Goal: Transaction & Acquisition: Purchase product/service

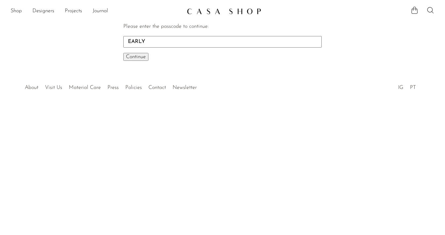
type input "EARLY"
click at [136, 56] on button "Continue One moment..." at bounding box center [135, 57] width 25 height 8
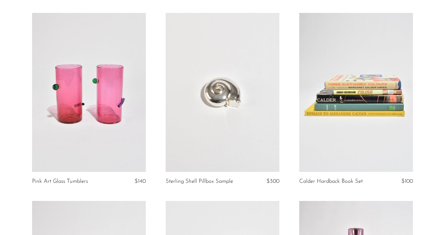
scroll to position [49, 0]
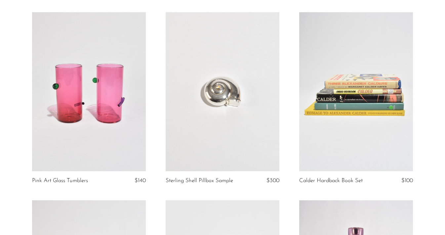
click at [226, 112] on link at bounding box center [222, 91] width 114 height 159
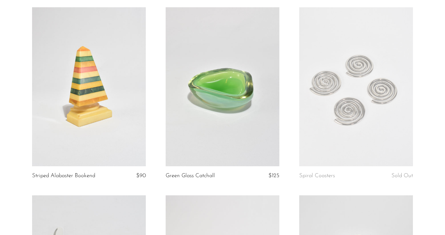
scroll to position [440, 0]
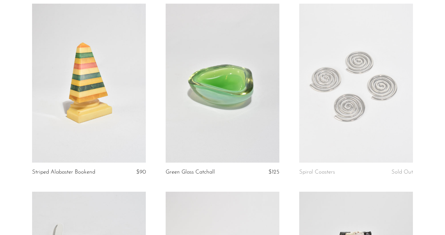
click at [327, 53] on link at bounding box center [356, 83] width 114 height 159
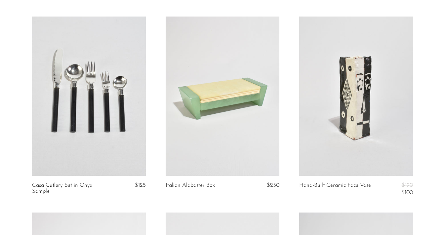
scroll to position [615, 0]
click at [52, 136] on link at bounding box center [89, 95] width 114 height 159
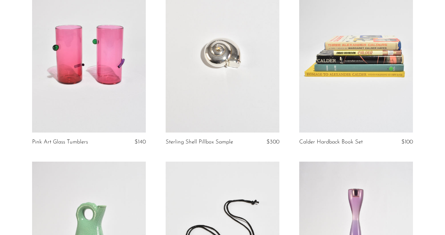
scroll to position [88, 0]
click at [229, 81] on link at bounding box center [222, 52] width 114 height 159
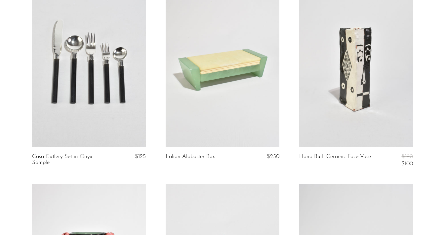
scroll to position [643, 0]
click at [324, 77] on link at bounding box center [356, 67] width 114 height 159
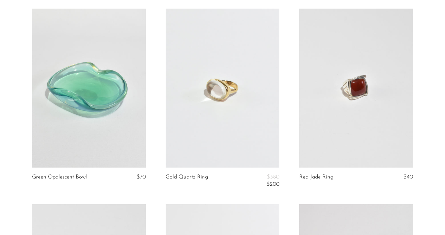
scroll to position [1406, 0]
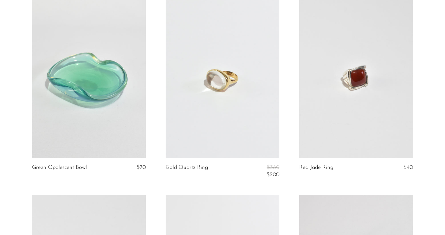
click at [61, 102] on link at bounding box center [89, 78] width 114 height 159
click at [345, 77] on link at bounding box center [356, 78] width 114 height 159
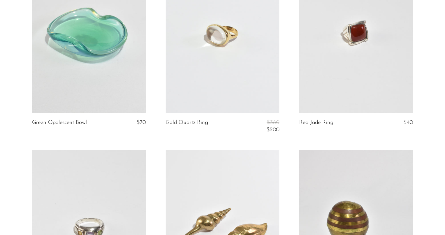
scroll to position [1441, 0]
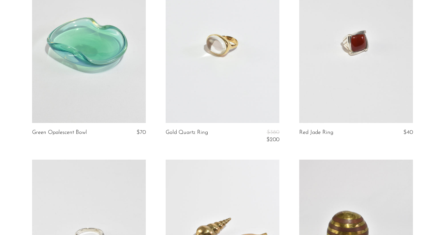
click at [257, 56] on link at bounding box center [222, 43] width 114 height 159
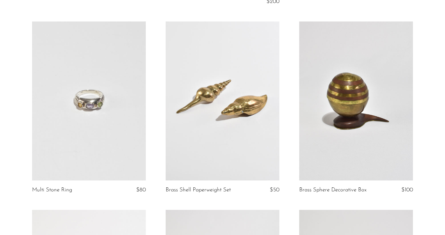
scroll to position [1580, 0]
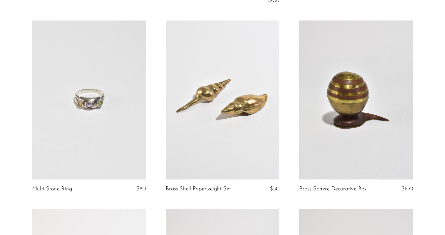
click at [101, 112] on link at bounding box center [89, 99] width 114 height 159
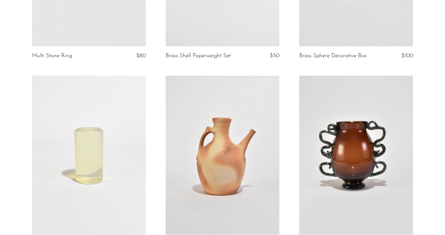
scroll to position [1633, 0]
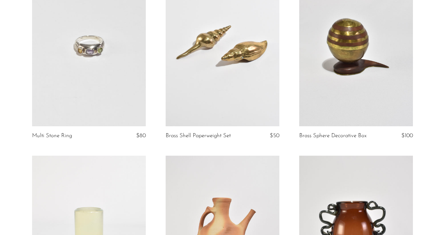
click at [232, 51] on link at bounding box center [222, 46] width 114 height 159
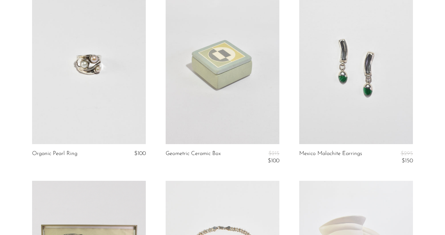
scroll to position [1998, 0]
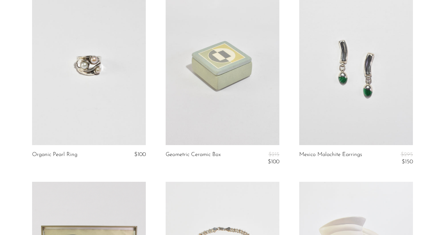
click at [341, 34] on link at bounding box center [356, 65] width 114 height 159
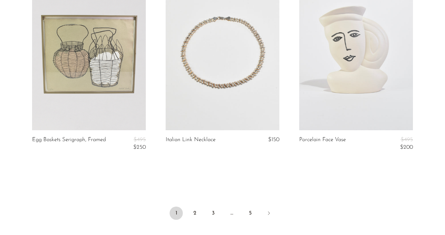
scroll to position [2209, 0]
click at [247, 66] on link at bounding box center [222, 50] width 114 height 159
click at [194, 215] on link "2" at bounding box center [194, 212] width 13 height 13
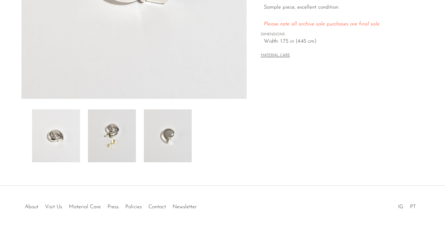
scroll to position [182, 0]
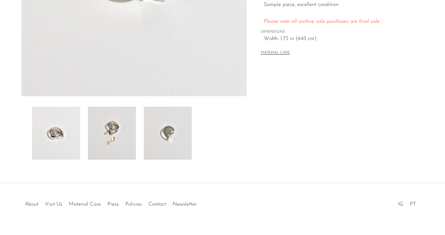
click at [117, 136] on img at bounding box center [112, 133] width 48 height 53
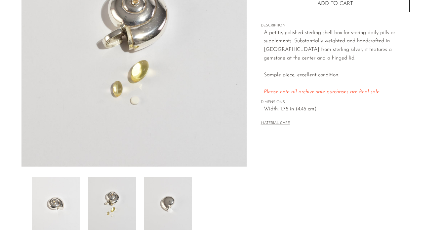
scroll to position [108, 0]
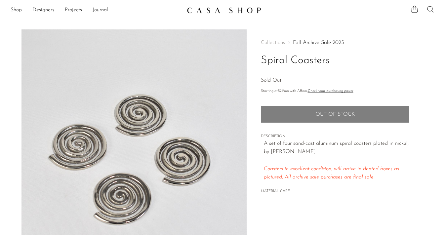
scroll to position [3, 0]
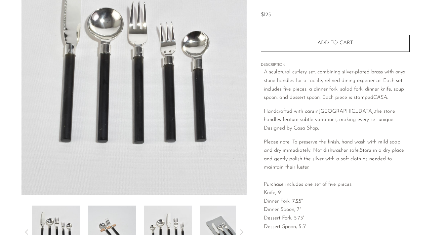
scroll to position [84, 0]
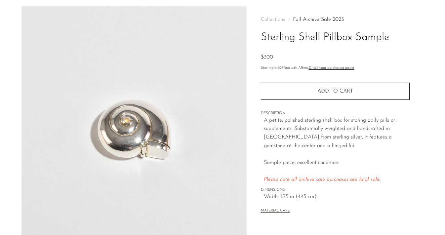
scroll to position [128, 0]
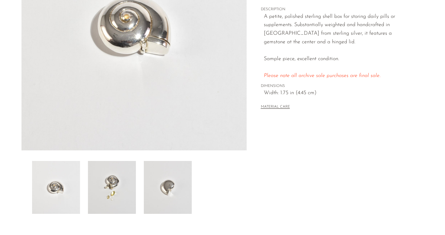
click at [116, 191] on img at bounding box center [112, 187] width 48 height 53
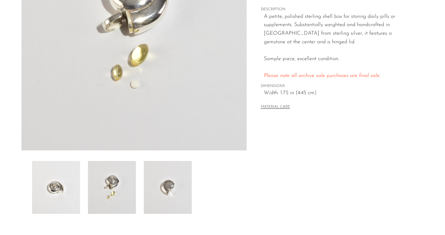
click at [164, 189] on img at bounding box center [168, 187] width 48 height 53
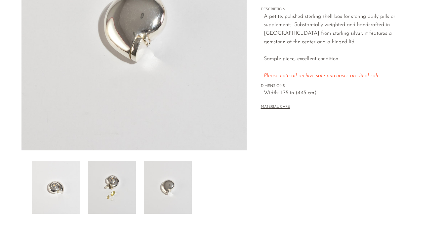
scroll to position [78, 0]
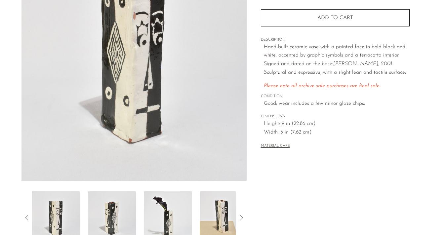
scroll to position [105, 0]
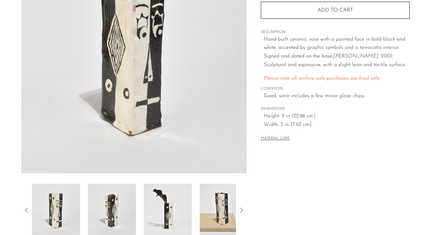
click at [172, 202] on img at bounding box center [168, 210] width 48 height 53
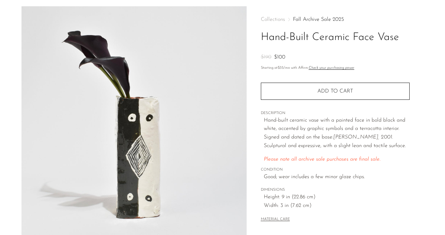
scroll to position [121, 0]
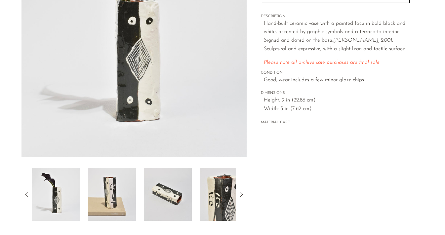
click at [217, 196] on img at bounding box center [223, 194] width 48 height 53
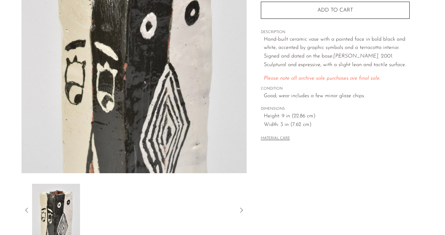
scroll to position [88, 0]
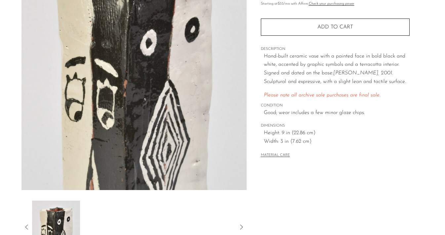
click at [28, 227] on icon at bounding box center [27, 227] width 8 height 8
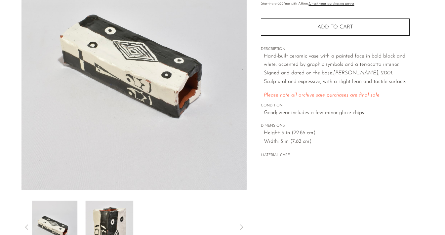
click at [27, 222] on div at bounding box center [133, 226] width 225 height 53
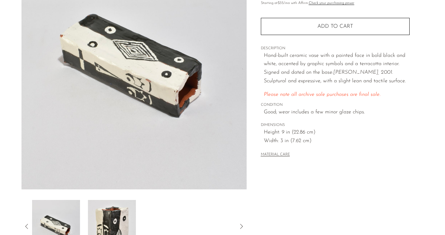
scroll to position [91, 0]
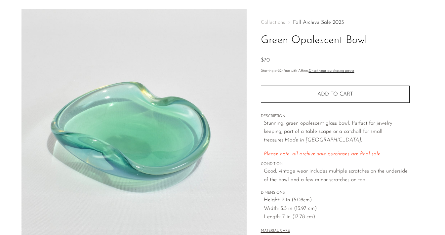
scroll to position [25, 0]
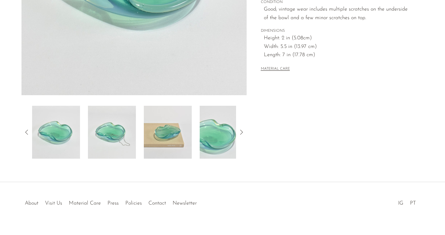
click at [170, 128] on img at bounding box center [168, 132] width 48 height 53
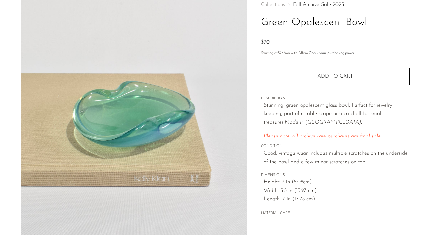
scroll to position [36, 0]
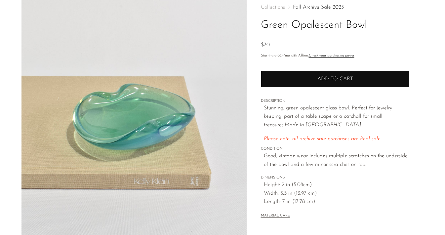
click at [315, 80] on button "Add to cart" at bounding box center [335, 78] width 149 height 17
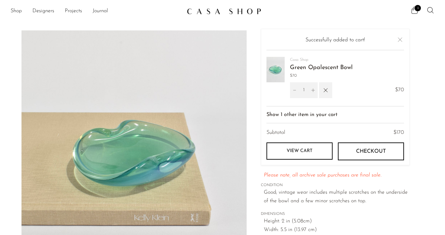
scroll to position [43, 0]
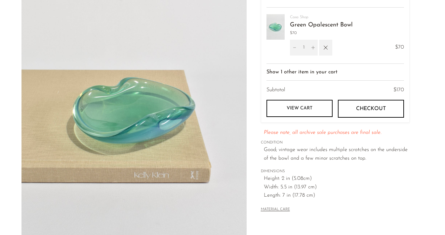
click at [326, 74] on button "Show 1 other item in your cart" at bounding box center [334, 72] width 137 height 17
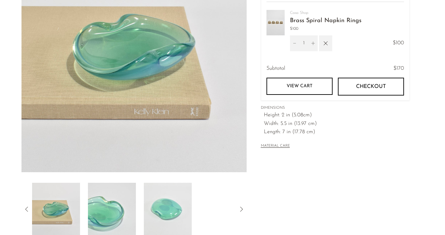
scroll to position [111, 0]
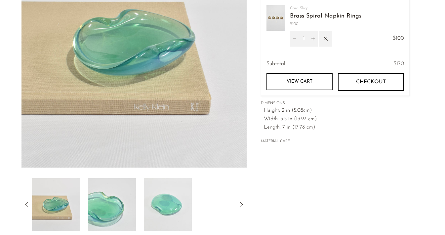
click at [340, 137] on div "MATERIAL CARE" at bounding box center [335, 139] width 149 height 14
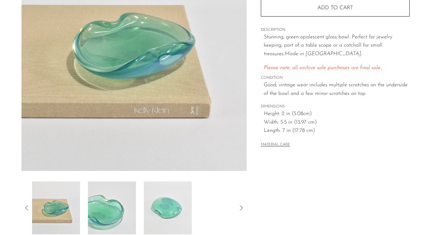
scroll to position [107, 0]
click at [122, 208] on img at bounding box center [112, 208] width 48 height 53
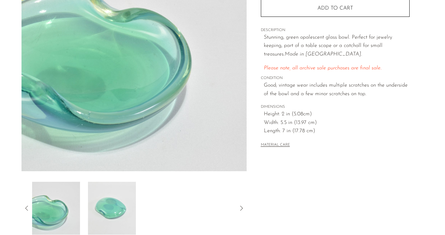
click at [105, 199] on img at bounding box center [112, 208] width 48 height 53
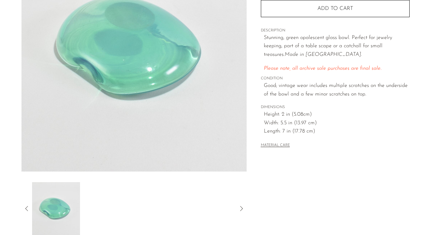
scroll to position [106, 0]
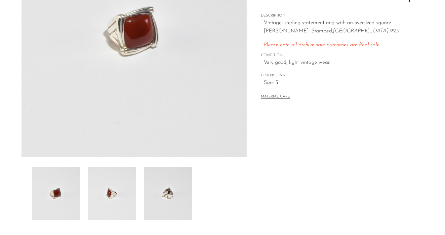
scroll to position [126, 0]
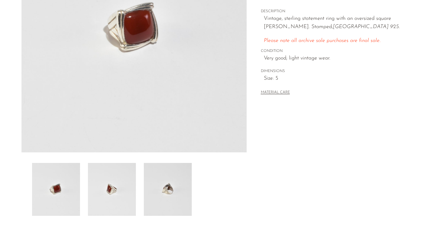
click at [167, 181] on img at bounding box center [168, 189] width 48 height 53
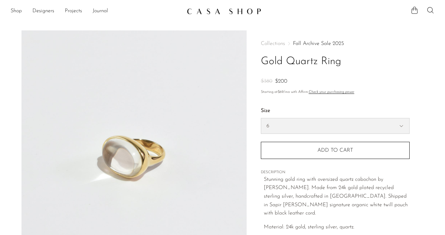
select select "6"
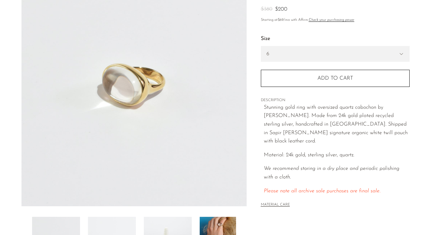
scroll to position [155, 0]
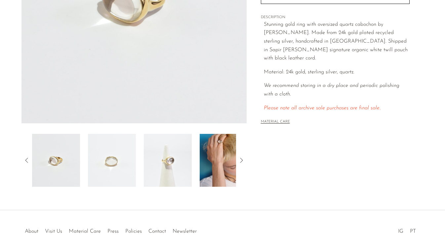
click at [212, 148] on img at bounding box center [223, 160] width 48 height 53
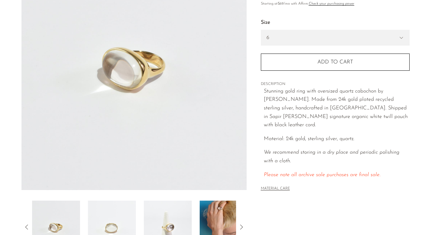
scroll to position [71, 0]
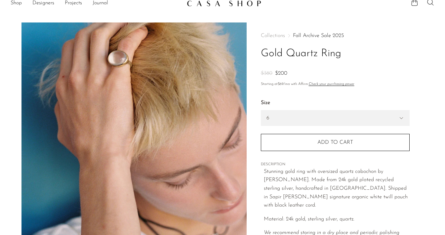
scroll to position [12, 0]
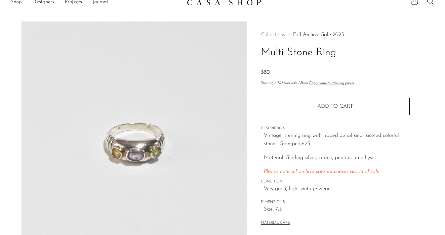
scroll to position [10, 0]
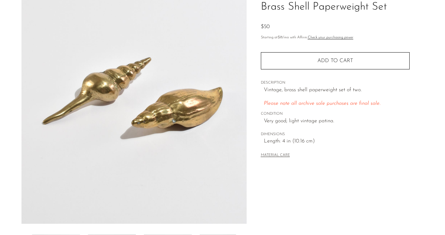
scroll to position [55, 0]
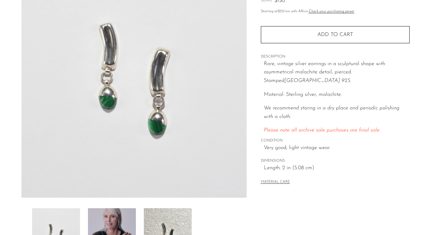
scroll to position [82, 0]
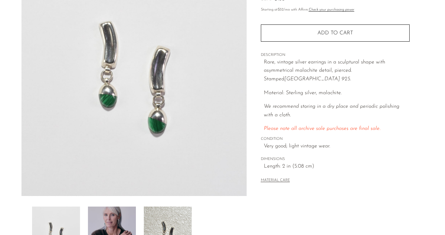
click at [112, 218] on img at bounding box center [112, 232] width 48 height 53
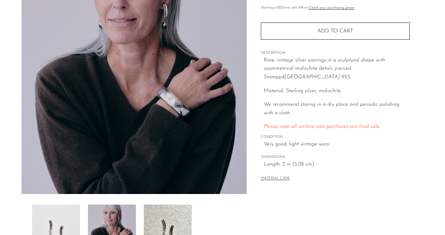
scroll to position [103, 0]
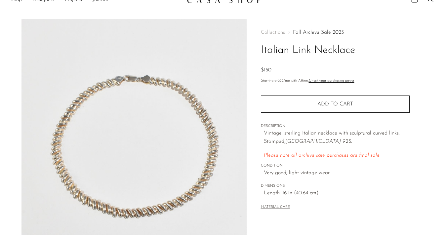
scroll to position [13, 0]
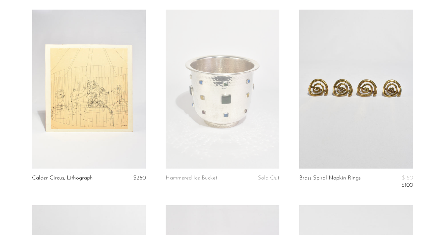
scroll to position [54, 0]
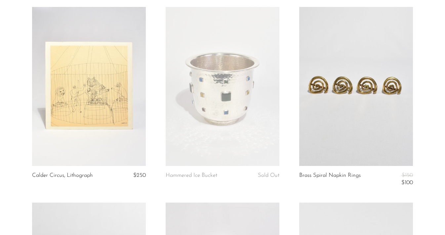
click at [360, 76] on link at bounding box center [356, 86] width 114 height 159
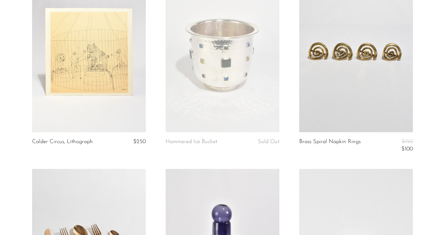
scroll to position [86, 0]
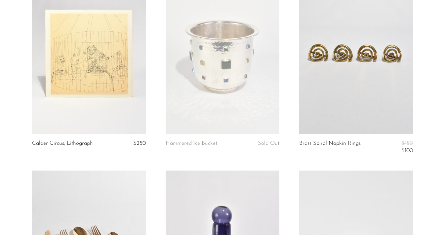
click at [179, 51] on link at bounding box center [222, 54] width 114 height 159
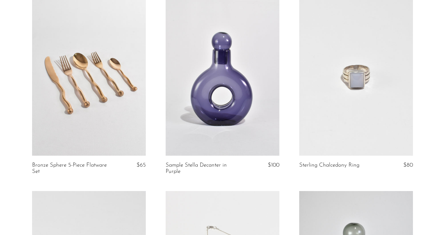
scroll to position [260, 0]
click at [312, 101] on link at bounding box center [356, 75] width 114 height 159
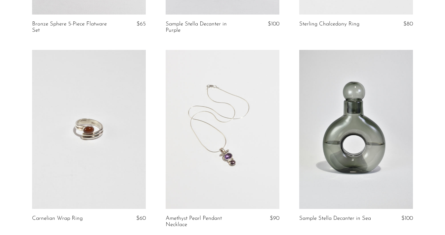
scroll to position [403, 0]
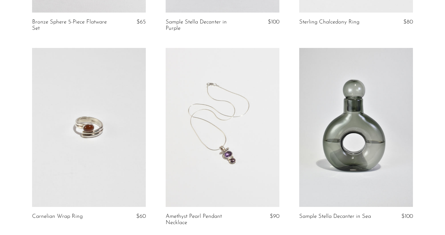
click at [95, 127] on link at bounding box center [89, 127] width 114 height 159
click at [216, 113] on link at bounding box center [222, 127] width 114 height 159
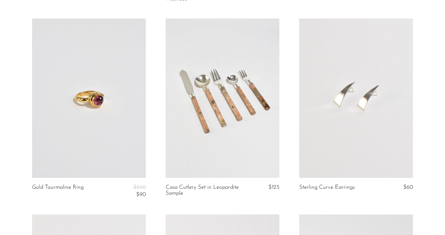
scroll to position [628, 0]
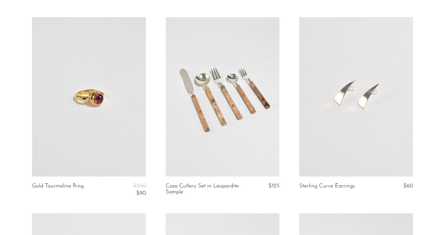
click at [71, 137] on link at bounding box center [89, 96] width 114 height 159
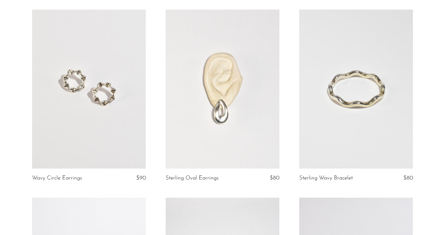
scroll to position [834, 0]
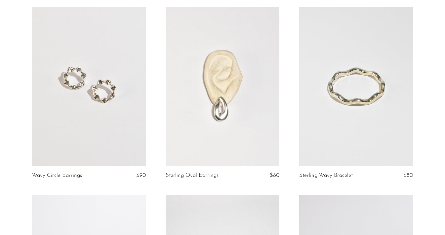
click at [340, 97] on link at bounding box center [356, 86] width 114 height 159
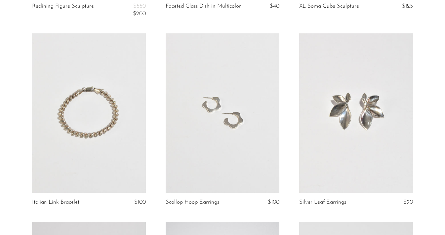
scroll to position [1192, 0]
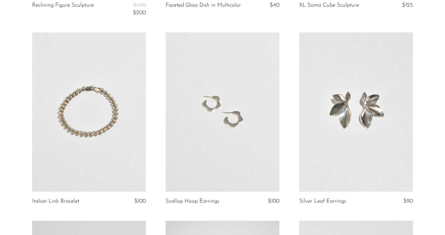
click at [212, 126] on link at bounding box center [222, 111] width 114 height 159
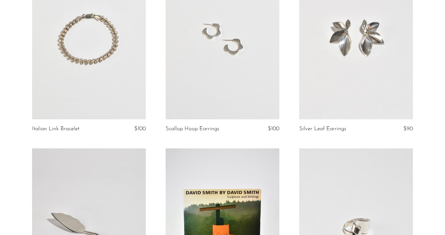
scroll to position [1274, 0]
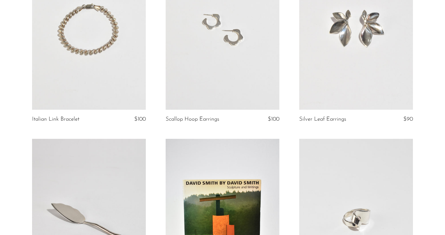
click at [102, 54] on link at bounding box center [89, 29] width 114 height 159
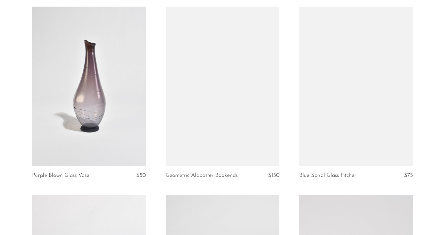
scroll to position [1602, 0]
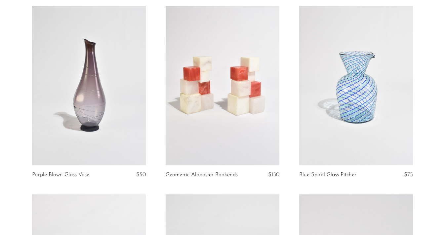
click at [330, 45] on link at bounding box center [356, 85] width 114 height 159
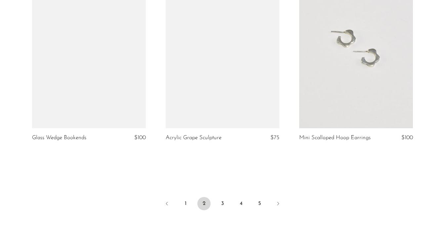
scroll to position [2215, 0]
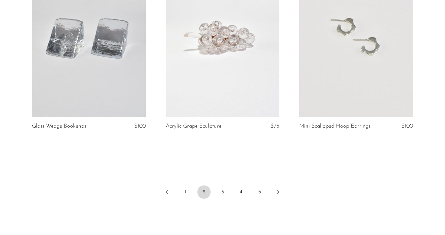
click at [231, 190] on ul "1 2 3 4 5" at bounding box center [222, 193] width 423 height 20
click at [223, 190] on link "3" at bounding box center [222, 191] width 13 height 13
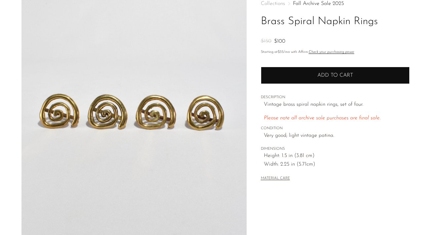
scroll to position [40, 0]
click at [355, 69] on button "Add to cart" at bounding box center [335, 75] width 149 height 17
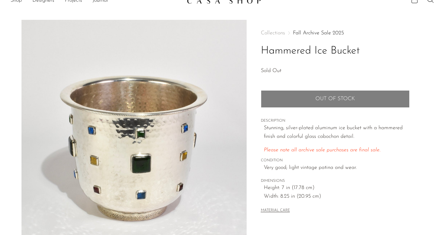
scroll to position [17, 0]
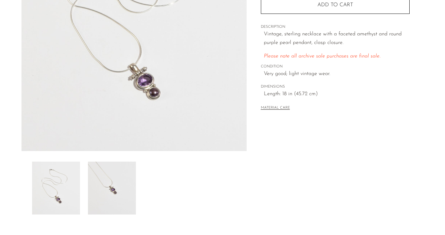
scroll to position [128, 0]
click at [117, 171] on img at bounding box center [112, 187] width 48 height 53
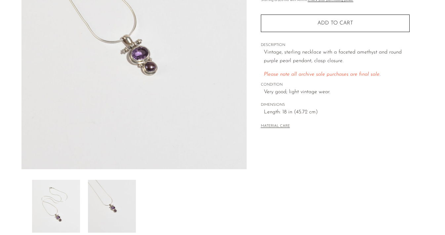
scroll to position [114, 0]
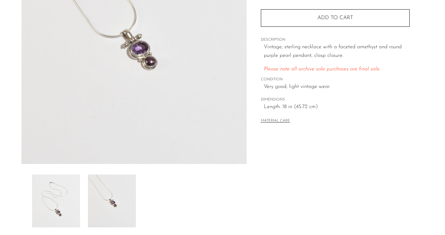
click at [120, 189] on img at bounding box center [112, 200] width 48 height 53
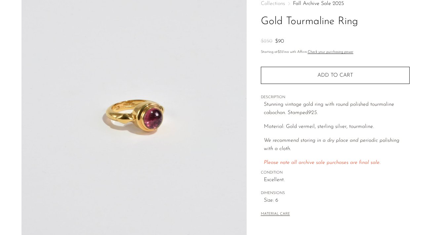
scroll to position [36, 0]
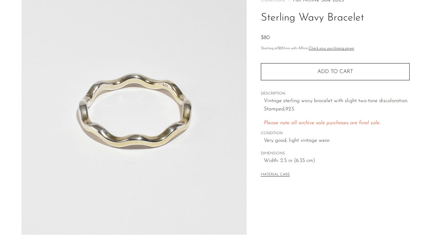
scroll to position [16, 0]
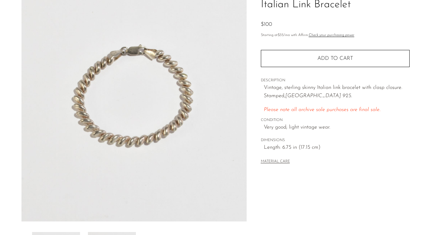
scroll to position [8, 0]
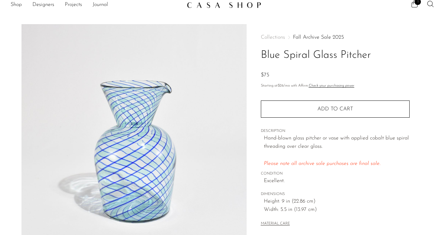
scroll to position [9, 0]
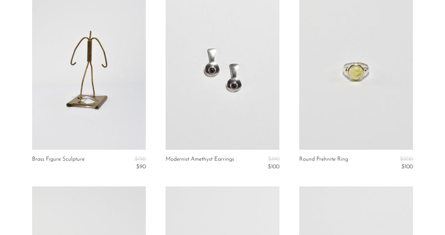
scroll to position [266, 0]
click at [208, 69] on link at bounding box center [222, 69] width 114 height 159
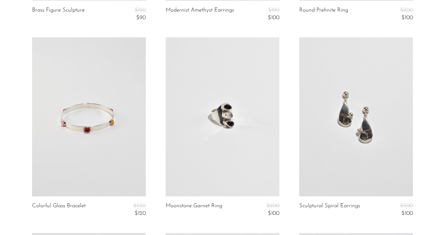
scroll to position [417, 0]
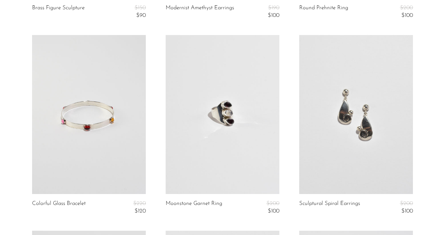
click at [333, 114] on link at bounding box center [356, 114] width 114 height 159
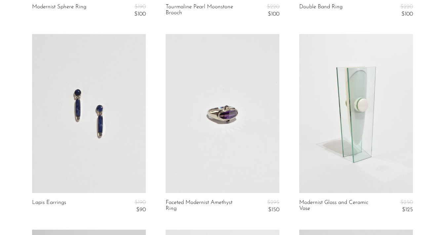
scroll to position [816, 0]
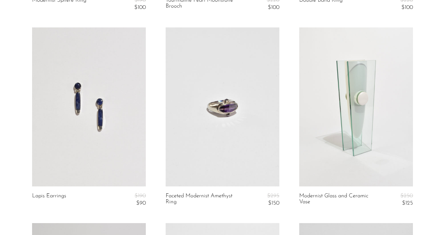
click at [104, 124] on link at bounding box center [89, 106] width 114 height 159
click at [194, 117] on link at bounding box center [222, 106] width 114 height 159
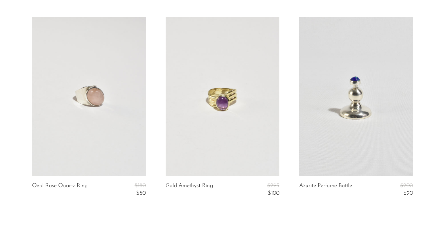
scroll to position [2322, 0]
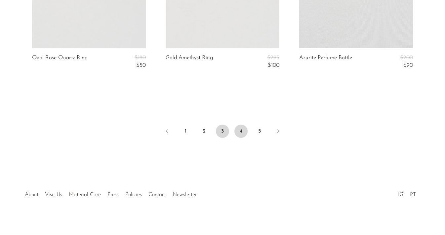
click at [246, 127] on link "4" at bounding box center [240, 131] width 13 height 13
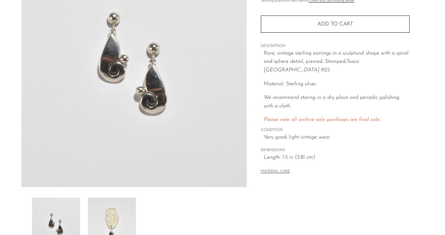
scroll to position [102, 0]
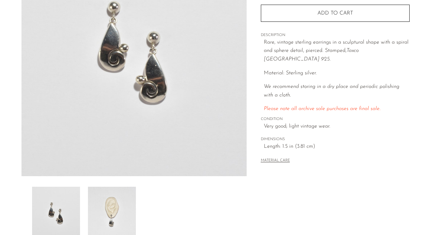
click at [118, 209] on img at bounding box center [112, 213] width 48 height 53
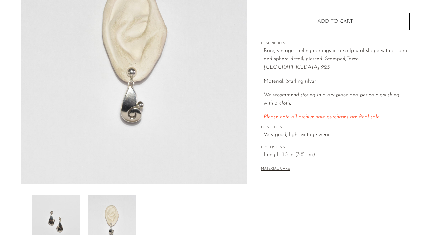
scroll to position [91, 0]
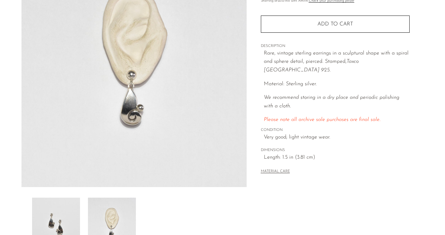
click at [65, 209] on img at bounding box center [56, 224] width 48 height 53
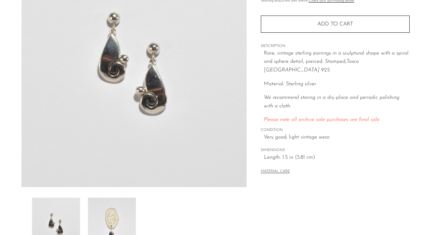
click at [113, 212] on img at bounding box center [112, 224] width 48 height 53
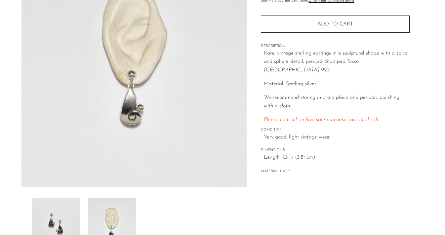
scroll to position [64, 0]
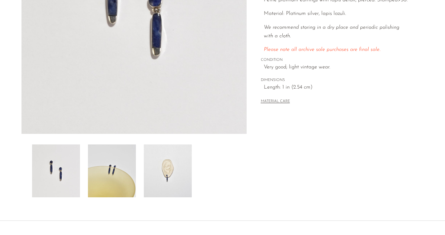
scroll to position [102, 0]
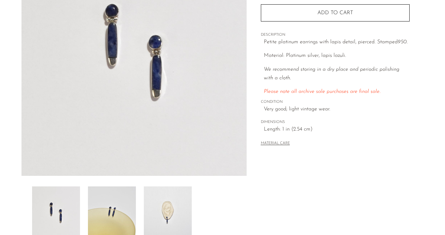
click at [154, 216] on img at bounding box center [168, 212] width 48 height 53
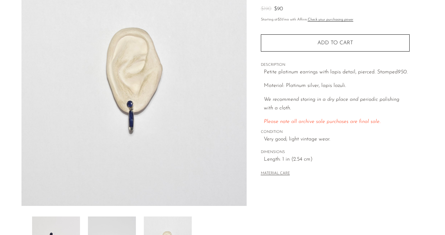
scroll to position [58, 0]
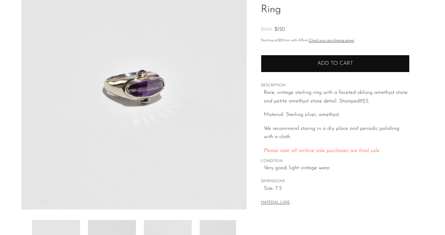
scroll to position [70, 0]
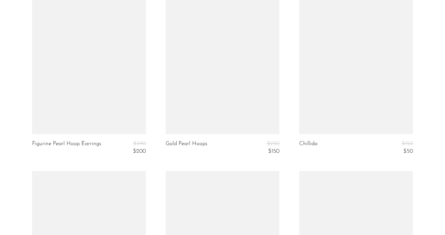
scroll to position [1431, 0]
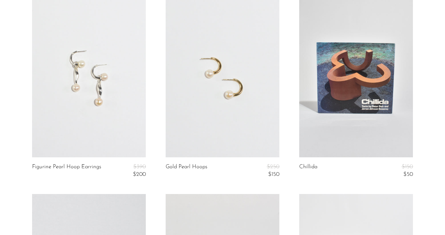
click at [217, 76] on link at bounding box center [222, 77] width 114 height 159
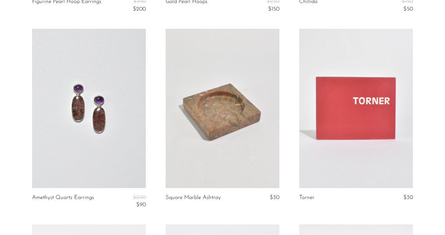
scroll to position [1598, 0]
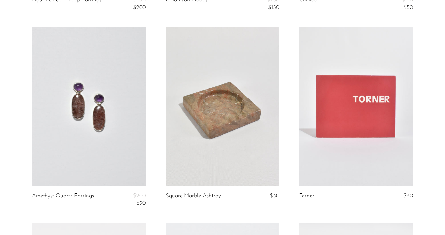
click at [100, 73] on link at bounding box center [89, 106] width 114 height 159
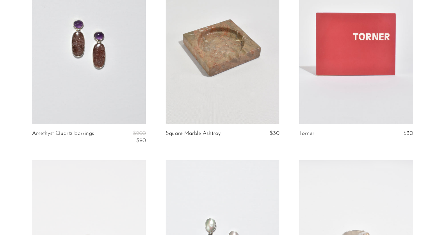
scroll to position [1656, 0]
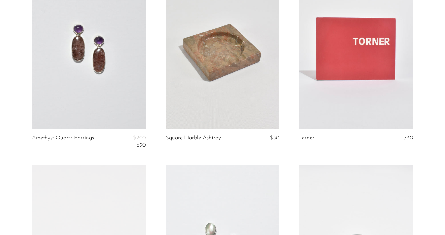
click at [193, 66] on link at bounding box center [222, 48] width 114 height 159
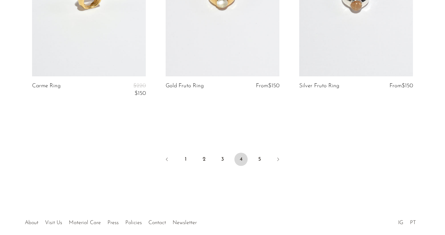
scroll to position [2308, 0]
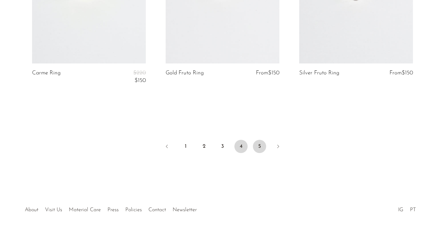
click at [261, 146] on link "5" at bounding box center [259, 146] width 13 height 13
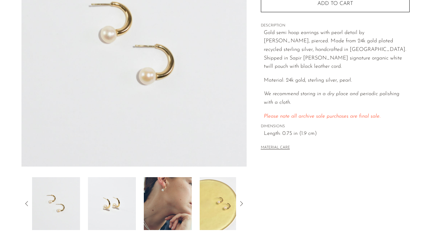
scroll to position [116, 0]
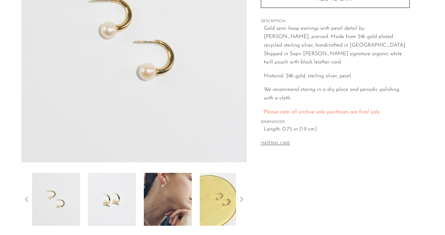
click at [160, 204] on img at bounding box center [168, 199] width 48 height 53
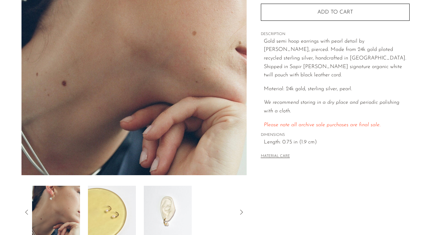
scroll to position [103, 0]
click at [159, 204] on img at bounding box center [168, 211] width 48 height 53
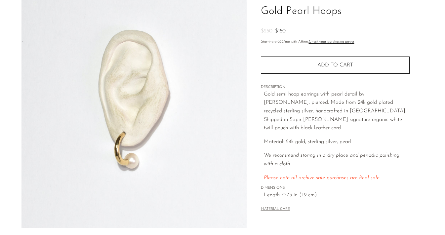
scroll to position [38, 0]
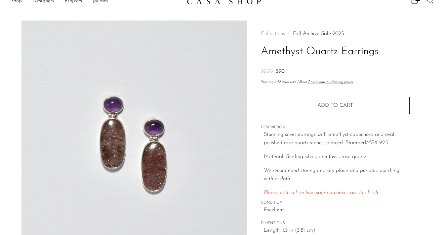
scroll to position [11, 0]
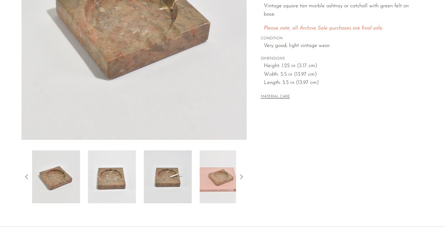
scroll to position [139, 0]
click at [226, 170] on img at bounding box center [223, 176] width 48 height 53
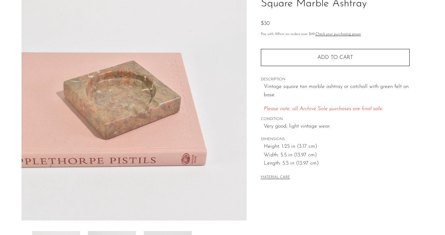
scroll to position [48, 0]
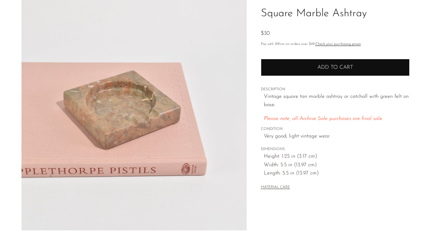
click at [332, 69] on span "Add to cart" at bounding box center [335, 67] width 36 height 5
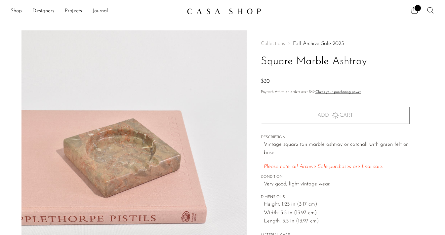
scroll to position [0, 0]
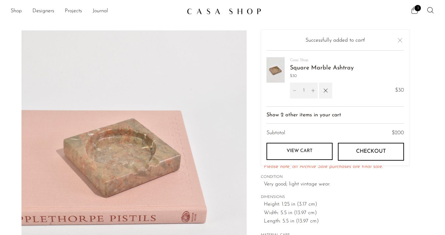
click at [416, 9] on span "3" at bounding box center [417, 8] width 6 height 6
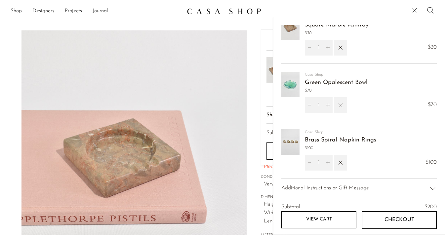
scroll to position [12, 0]
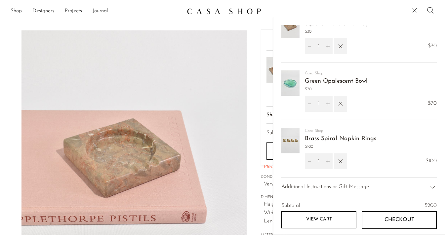
click at [315, 218] on link "View cart" at bounding box center [318, 219] width 75 height 17
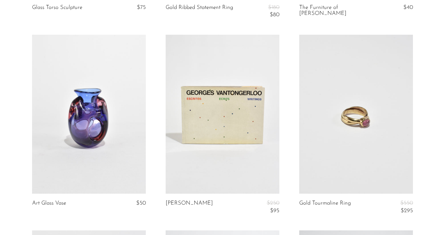
scroll to position [222, 0]
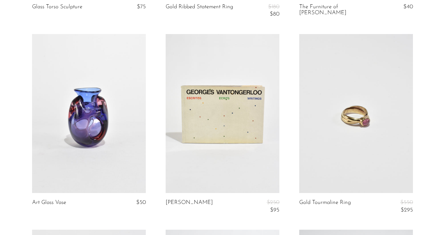
click at [332, 134] on link at bounding box center [356, 113] width 114 height 159
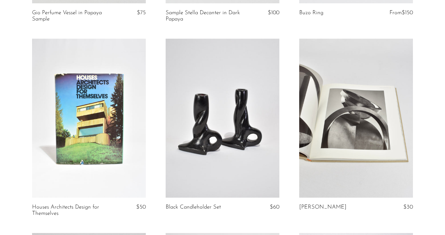
scroll to position [1390, 0]
click at [213, 141] on link at bounding box center [222, 117] width 114 height 159
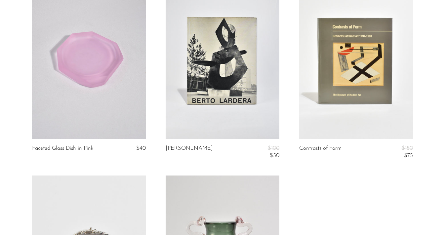
scroll to position [1831, 0]
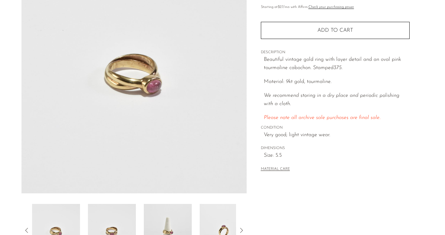
scroll to position [120, 0]
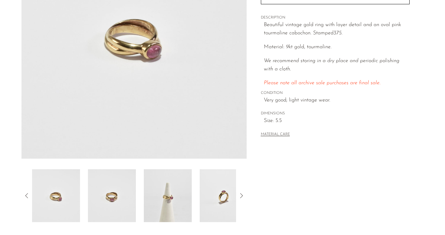
click at [172, 190] on img at bounding box center [168, 195] width 48 height 53
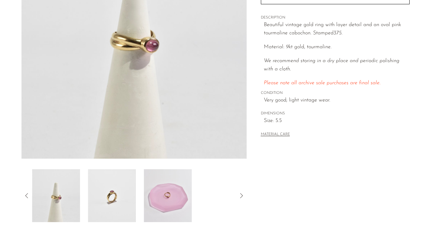
click at [172, 190] on img at bounding box center [168, 195] width 48 height 53
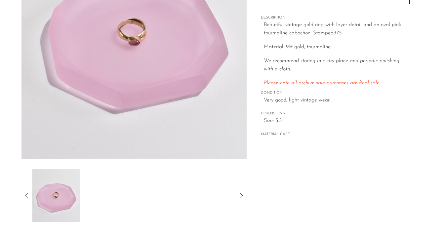
scroll to position [89, 0]
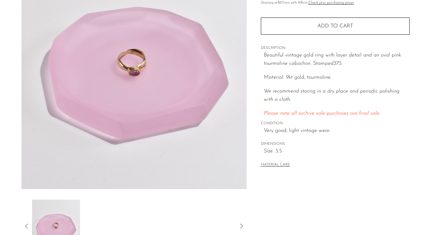
click at [28, 222] on icon at bounding box center [27, 226] width 8 height 8
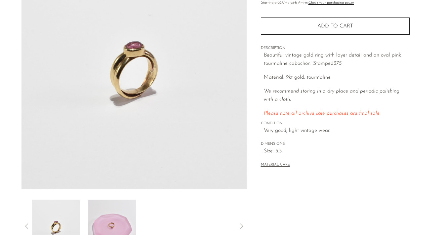
click at [89, 213] on img at bounding box center [112, 225] width 48 height 53
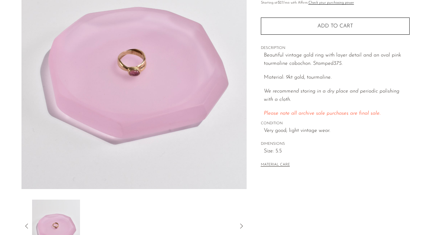
click at [24, 225] on icon at bounding box center [27, 226] width 8 height 8
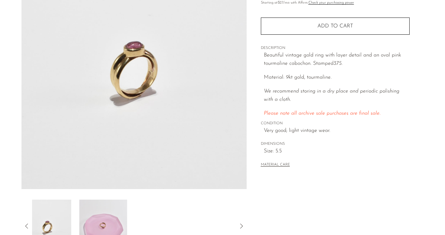
click at [24, 225] on icon at bounding box center [27, 226] width 8 height 8
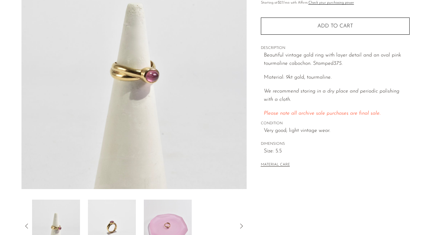
click at [65, 224] on img at bounding box center [56, 225] width 48 height 53
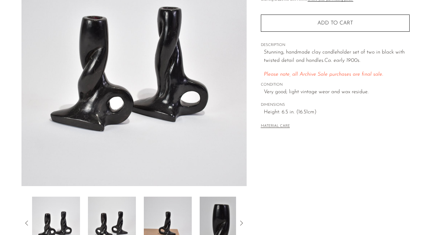
scroll to position [95, 0]
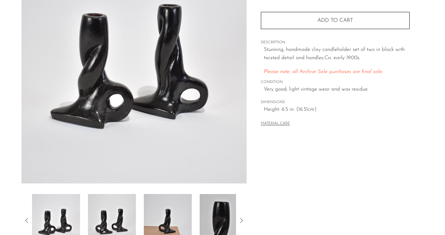
click at [174, 212] on img at bounding box center [168, 220] width 48 height 53
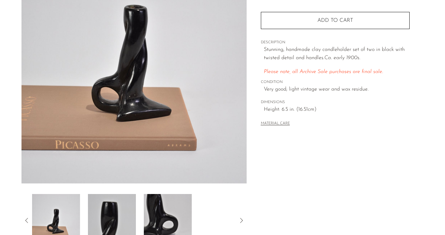
click at [164, 214] on img at bounding box center [168, 220] width 48 height 53
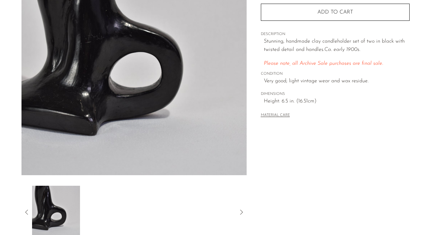
scroll to position [103, 0]
click at [25, 209] on icon at bounding box center [27, 212] width 8 height 8
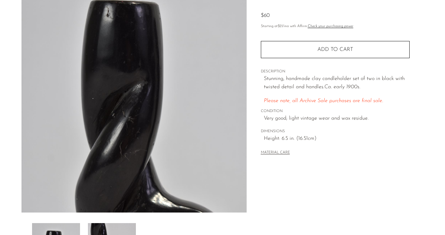
scroll to position [20, 0]
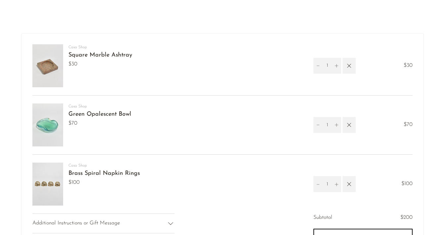
scroll to position [20, 0]
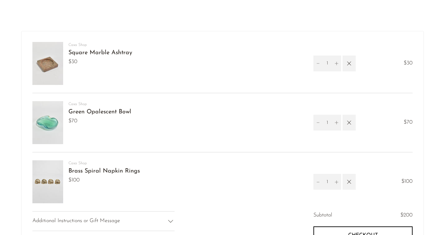
click at [46, 118] on img at bounding box center [47, 122] width 31 height 43
click at [44, 64] on img at bounding box center [47, 63] width 31 height 43
click at [95, 54] on link "Square Marble Ashtray" at bounding box center [100, 53] width 64 height 6
click at [78, 109] on link "Green Opalescent Bowl" at bounding box center [99, 112] width 63 height 6
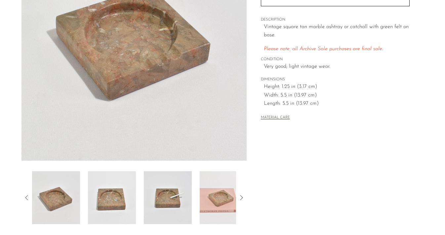
scroll to position [119, 0]
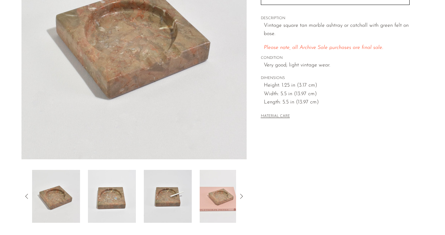
click at [213, 187] on img at bounding box center [223, 196] width 48 height 53
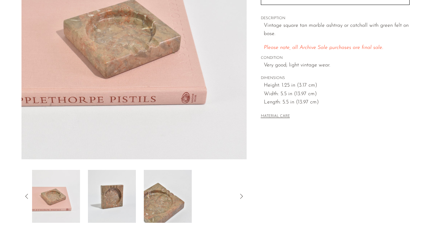
click at [96, 195] on img at bounding box center [112, 196] width 48 height 53
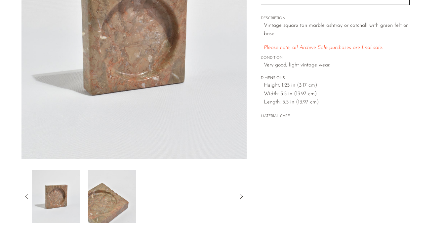
click at [28, 195] on icon at bounding box center [27, 196] width 8 height 8
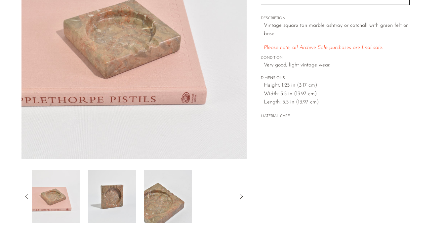
click at [25, 197] on icon at bounding box center [27, 196] width 8 height 8
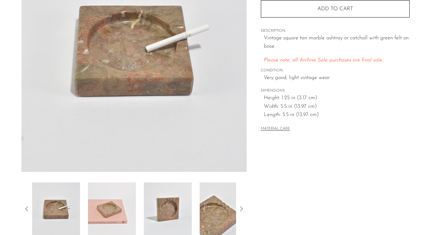
scroll to position [108, 0]
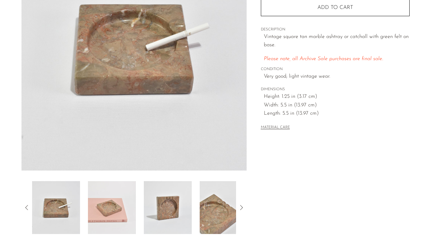
click at [28, 207] on icon at bounding box center [27, 207] width 8 height 8
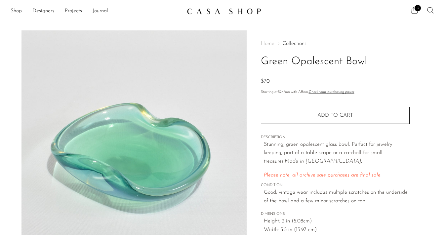
click at [416, 10] on span "3" at bounding box center [417, 8] width 6 height 6
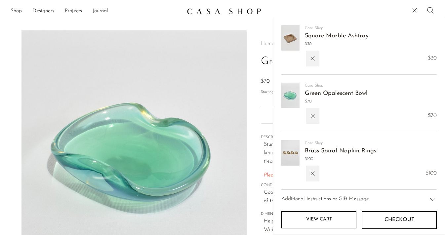
click at [386, 219] on span "Checkout" at bounding box center [399, 220] width 30 height 6
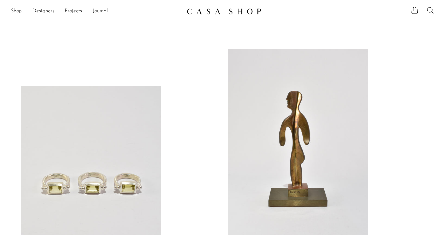
click at [431, 11] on icon at bounding box center [430, 10] width 8 height 8
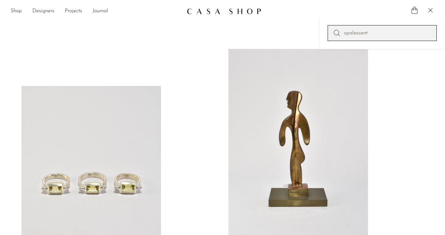
type input "opalescent"
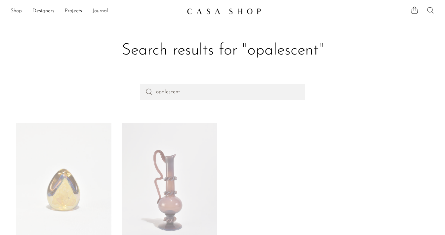
click at [19, 10] on link "Shop" at bounding box center [16, 11] width 11 height 9
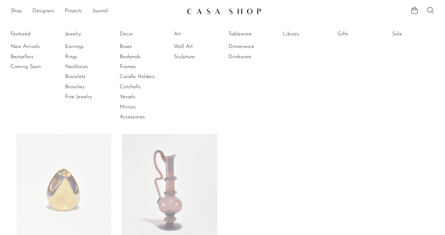
click at [434, 13] on div "Shop Featured New Arrivals Bestsellers Coming Soon Jewelry Jewelry All Earrings…" at bounding box center [222, 11] width 445 height 12
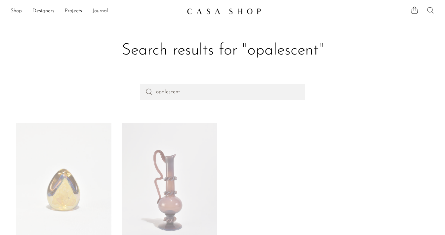
click at [430, 10] on icon at bounding box center [430, 10] width 8 height 8
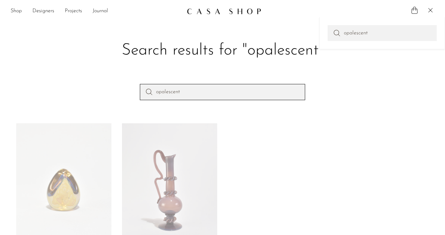
click at [181, 97] on input "opalescent" at bounding box center [222, 92] width 165 height 16
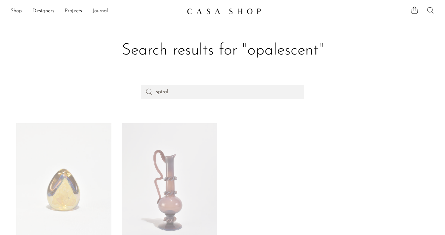
type input "spiral"
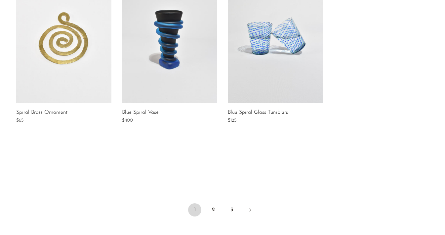
scroll to position [518, 0]
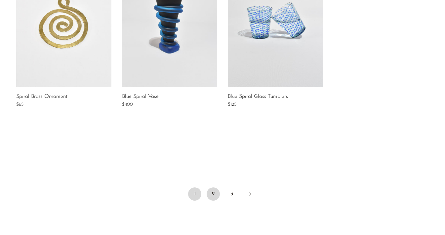
click at [214, 193] on link "2" at bounding box center [212, 193] width 13 height 13
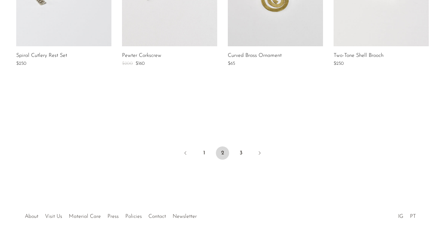
scroll to position [393, 0]
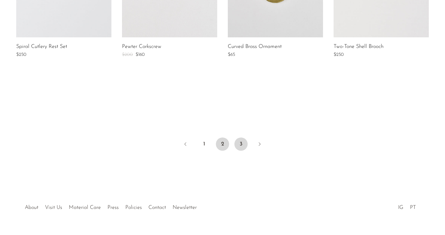
click at [243, 143] on link "3" at bounding box center [240, 143] width 13 height 13
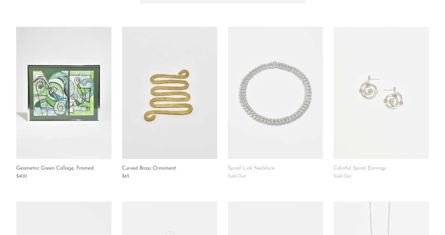
scroll to position [38, 0]
